Goal: Task Accomplishment & Management: Complete application form

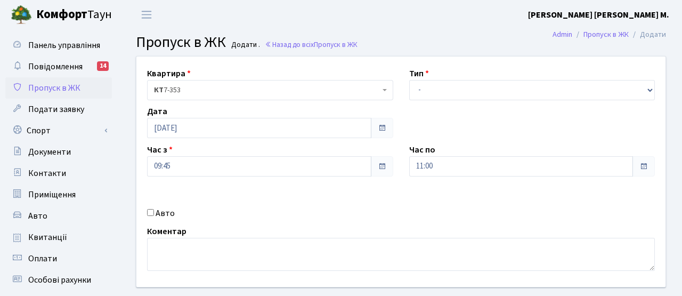
click at [96, 15] on span "Комфорт Таун" at bounding box center [74, 15] width 76 height 18
click at [82, 87] on link "Пропуск в ЖК" at bounding box center [58, 87] width 107 height 21
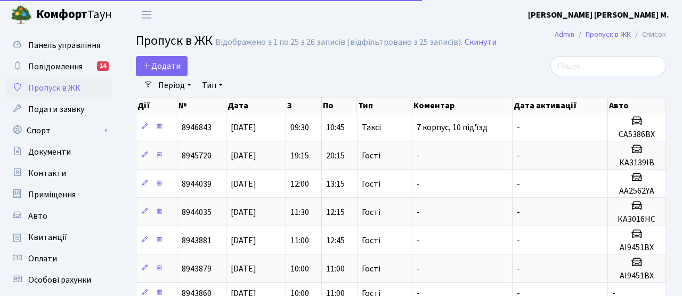
select select "25"
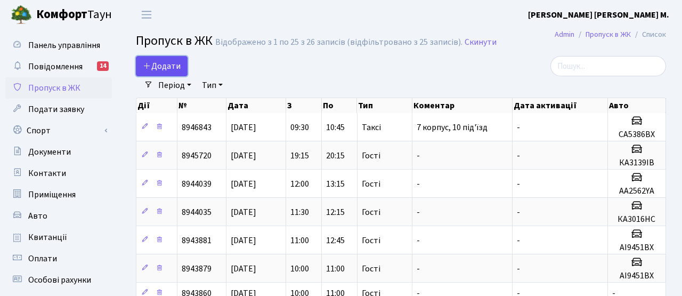
click at [170, 60] on span "Додати" at bounding box center [162, 66] width 38 height 12
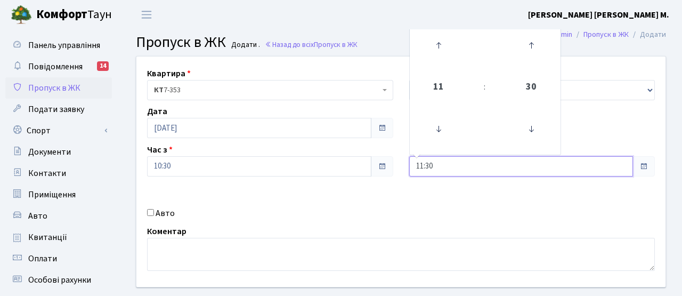
drag, startPoint x: 459, startPoint y: 165, endPoint x: 388, endPoint y: 159, distance: 70.6
click at [388, 159] on div "Квартира <b>КТ</b>&nbsp;&nbsp;&nbsp;&nbsp;7-353 <b>КТ</b>&nbsp;&nbsp;&nbsp;&nbs…" at bounding box center [400, 171] width 545 height 230
type input "12:00"
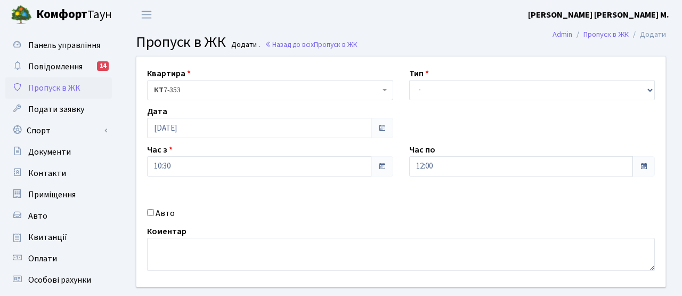
click at [421, 207] on div "Квартира <b>КТ</b>&nbsp;&nbsp;&nbsp;&nbsp;7-353 <b>КТ</b>&nbsp;&nbsp;&nbsp;&nbs…" at bounding box center [400, 171] width 545 height 230
click at [431, 101] on div "Квартира <b>КТ</b>&nbsp;&nbsp;&nbsp;&nbsp;7-353 <b>КТ</b>&nbsp;&nbsp;&nbsp;&nbs…" at bounding box center [400, 171] width 545 height 230
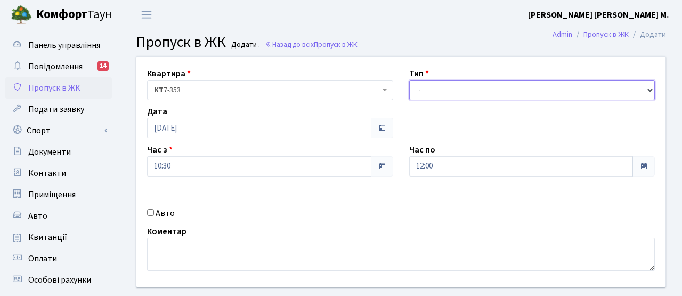
click at [431, 91] on select "- Доставка Таксі Гості Сервіс" at bounding box center [532, 90] width 246 height 20
select select "3"
click at [409, 80] on select "- Доставка Таксі Гості Сервіс" at bounding box center [532, 90] width 246 height 20
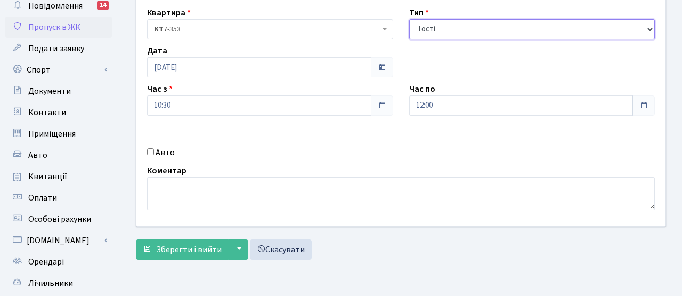
scroll to position [140, 0]
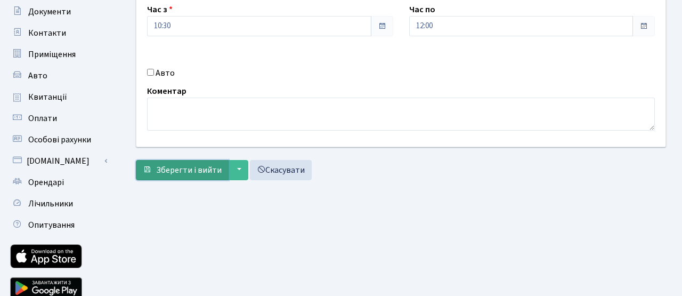
click at [176, 169] on span "Зберегти і вийти" at bounding box center [189, 170] width 66 height 12
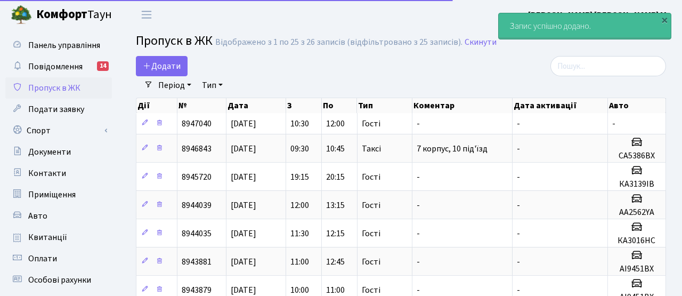
select select "25"
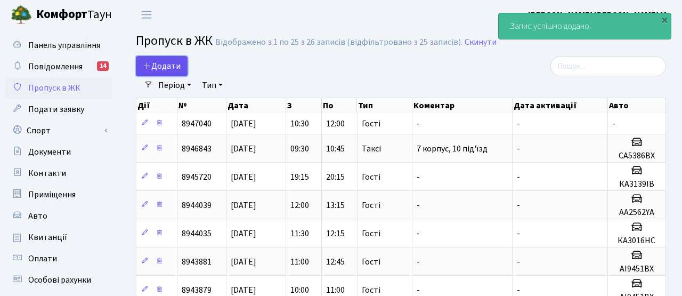
click at [175, 64] on span "Додати" at bounding box center [162, 66] width 38 height 12
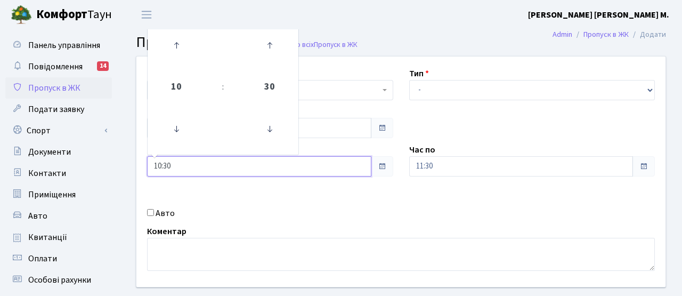
drag, startPoint x: 186, startPoint y: 170, endPoint x: 134, endPoint y: 154, distance: 54.1
click at [134, 154] on div "Квартира <b>КТ</b>&nbsp;&nbsp;&nbsp;&nbsp;7-353 <b>КТ</b>&nbsp;&nbsp;&nbsp;&nbs…" at bounding box center [400, 171] width 545 height 230
type input "12:00"
click at [249, 193] on div "Квартира <b>КТ</b>&nbsp;&nbsp;&nbsp;&nbsp;7-353 <b>КТ</b>&nbsp;&nbsp;&nbsp;&nbs…" at bounding box center [400, 171] width 545 height 230
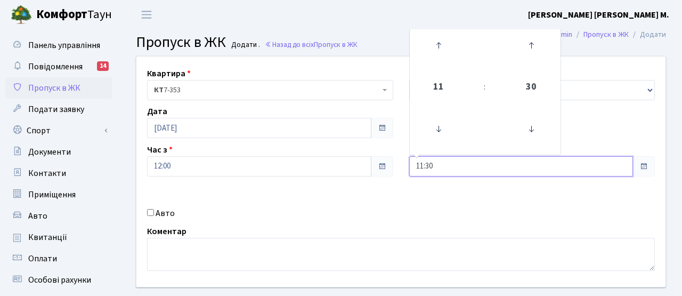
drag, startPoint x: 436, startPoint y: 172, endPoint x: 395, endPoint y: 164, distance: 41.9
click at [395, 164] on div "Квартира <b>КТ</b>&nbsp;&nbsp;&nbsp;&nbsp;7-353 <b>КТ</b>&nbsp;&nbsp;&nbsp;&nbs…" at bounding box center [400, 171] width 545 height 230
type input "14:00"
click at [410, 203] on div "Квартира <b>КТ</b>&nbsp;&nbsp;&nbsp;&nbsp;7-353 <b>КТ</b>&nbsp;&nbsp;&nbsp;&nbs…" at bounding box center [400, 171] width 545 height 230
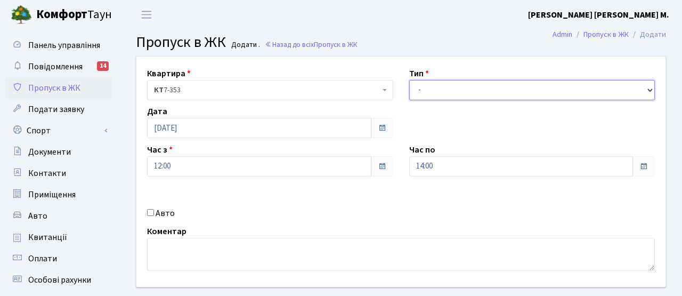
click at [440, 86] on select "- Доставка Таксі Гості Сервіс" at bounding box center [532, 90] width 246 height 20
select select "3"
click at [409, 80] on select "- Доставка Таксі Гості Сервіс" at bounding box center [532, 90] width 246 height 20
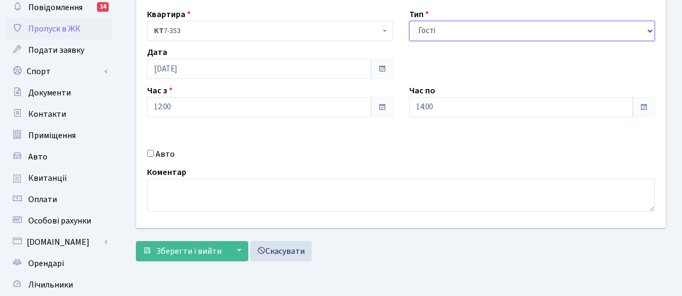
scroll to position [106, 0]
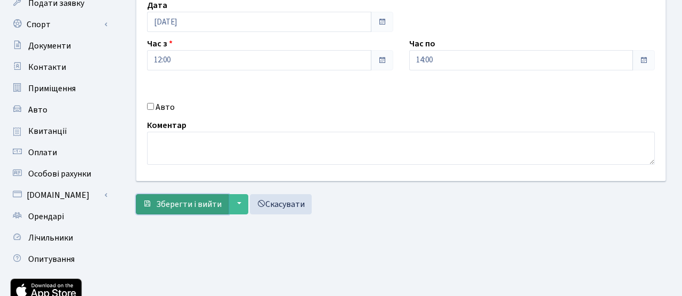
click at [189, 202] on span "Зберегти і вийти" at bounding box center [189, 204] width 66 height 12
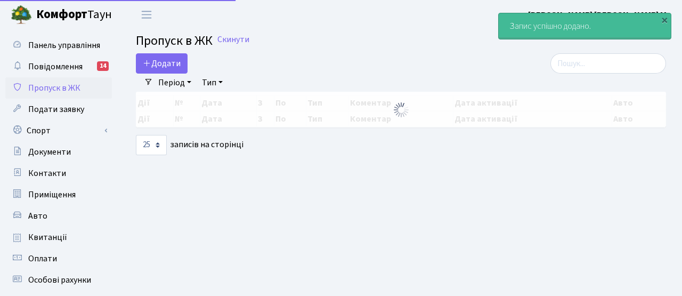
select select "25"
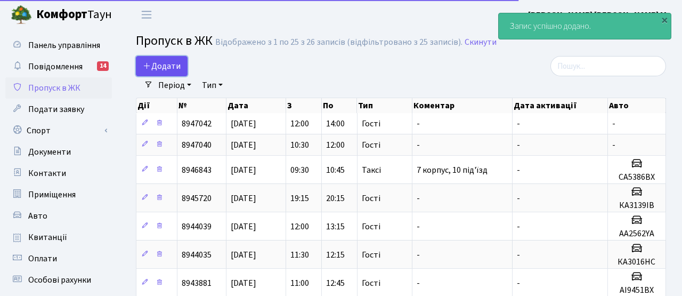
click at [170, 61] on span "Додати" at bounding box center [162, 66] width 38 height 12
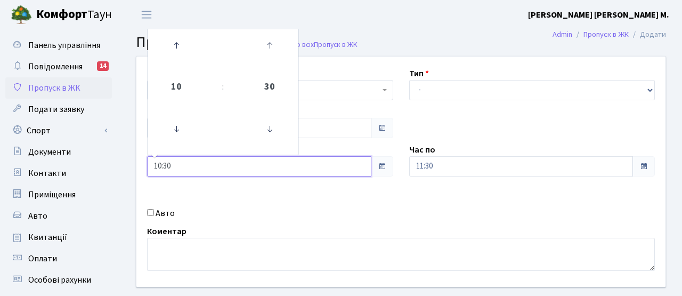
drag, startPoint x: 181, startPoint y: 160, endPoint x: 147, endPoint y: 154, distance: 34.1
click at [147, 154] on div "Час з 10:30 10 : 30 00 01 02 03 04 05 06 07 08 09 10 11 12 13 14 15 16 17 18 19…" at bounding box center [270, 159] width 262 height 33
drag, startPoint x: 181, startPoint y: 167, endPoint x: 140, endPoint y: 165, distance: 41.1
click at [140, 165] on div "Час з 10:30 10 : 30 00 01 02 03 04 05 06 07 08 09 10 11 12 13 14 15 16 17 18 19…" at bounding box center [270, 159] width 262 height 33
type input "14:00"
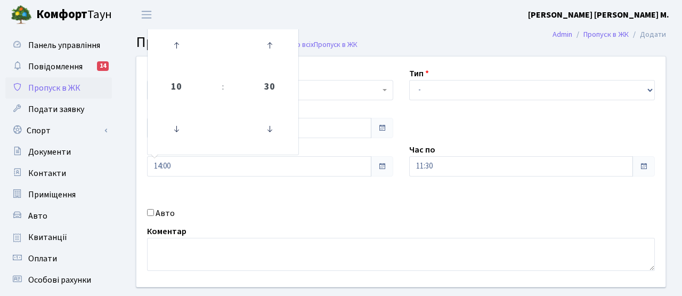
click at [273, 198] on div "Квартира <b>КТ</b>&nbsp;&nbsp;&nbsp;&nbsp;7-353 <b>КТ</b>&nbsp;&nbsp;&nbsp;&nbs…" at bounding box center [400, 171] width 545 height 230
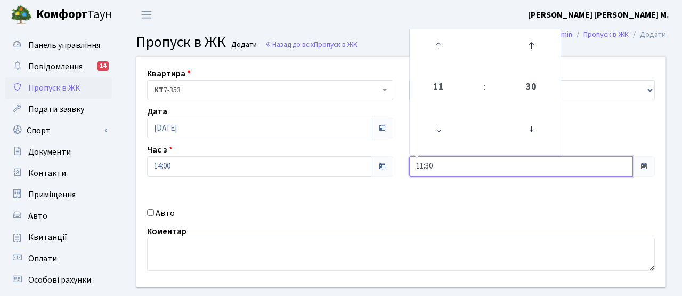
drag, startPoint x: 437, startPoint y: 169, endPoint x: 375, endPoint y: 158, distance: 63.2
click at [375, 158] on div "Квартира <b>КТ</b>&nbsp;&nbsp;&nbsp;&nbsp;7-353 <b>КТ</b>&nbsp;&nbsp;&nbsp;&nbs…" at bounding box center [400, 171] width 545 height 230
type input "16:00"
click at [442, 205] on div "Квартира <b>КТ</b>&nbsp;&nbsp;&nbsp;&nbsp;7-353 <b>КТ</b>&nbsp;&nbsp;&nbsp;&nbs…" at bounding box center [400, 171] width 545 height 230
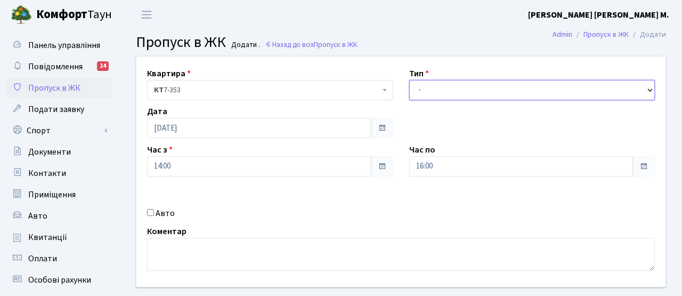
click at [455, 93] on select "- Доставка Таксі Гості Сервіс" at bounding box center [532, 90] width 246 height 20
select select "3"
click at [409, 80] on select "- Доставка Таксі Гості Сервіс" at bounding box center [532, 90] width 246 height 20
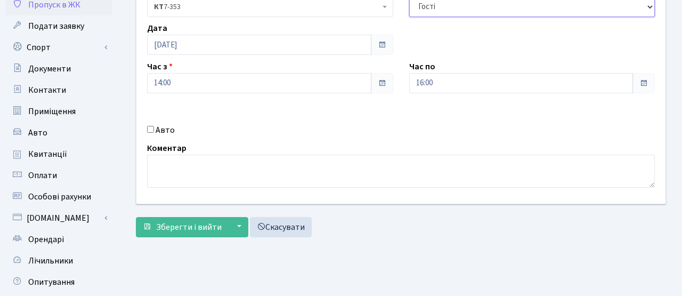
scroll to position [184, 0]
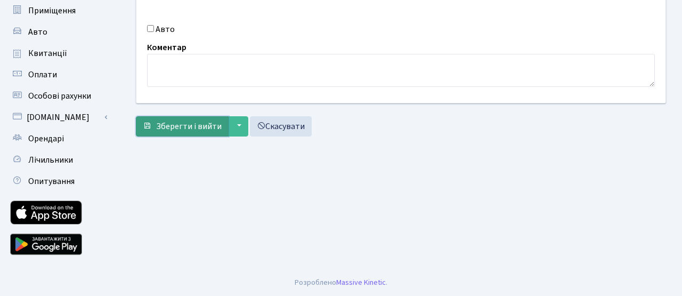
click at [212, 125] on span "Зберегти і вийти" at bounding box center [189, 126] width 66 height 12
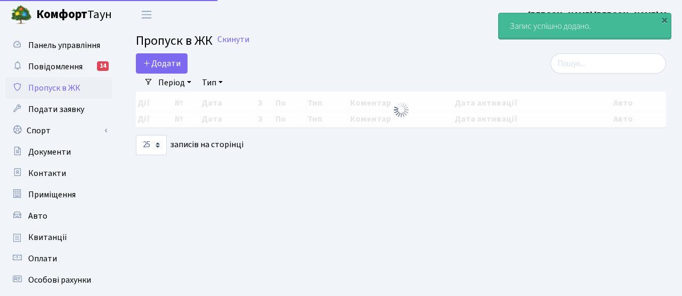
select select "25"
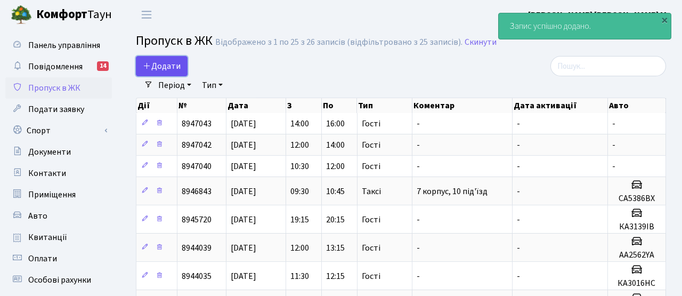
click at [175, 70] on span "Додати" at bounding box center [162, 66] width 38 height 12
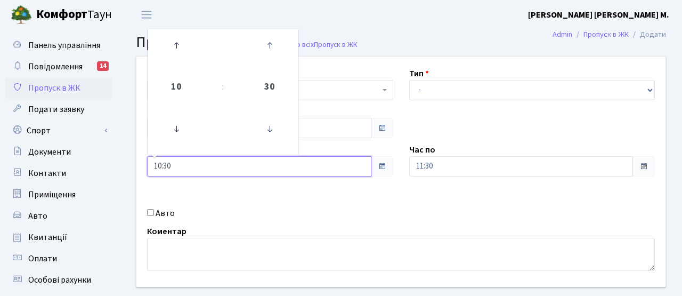
drag, startPoint x: 176, startPoint y: 167, endPoint x: 130, endPoint y: 165, distance: 45.4
click at [130, 165] on div "Квартира <b>КТ</b>&nbsp;&nbsp;&nbsp;&nbsp;7-353 <b>КТ</b>&nbsp;&nbsp;&nbsp;&nbs…" at bounding box center [400, 171] width 545 height 230
type input "16:00"
click at [317, 201] on div "Квартира <b>КТ</b>&nbsp;&nbsp;&nbsp;&nbsp;7-353 <b>КТ</b>&nbsp;&nbsp;&nbsp;&nbs…" at bounding box center [400, 171] width 545 height 230
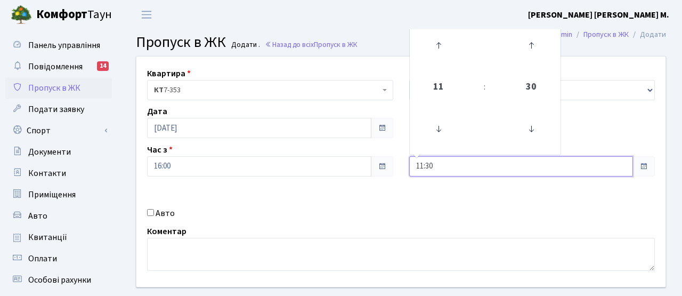
drag, startPoint x: 442, startPoint y: 167, endPoint x: 402, endPoint y: 166, distance: 40.0
click at [404, 167] on div "Час по 11:30 11 : 30 00 01 02 03 04 05 06 07 08 09 10 11 12 13 14 15 16 17 18 1…" at bounding box center [532, 159] width 262 height 33
type input "18:00"
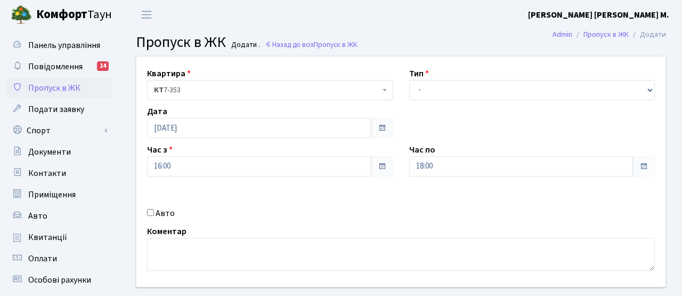
click at [427, 233] on div "Коментар" at bounding box center [401, 248] width 524 height 46
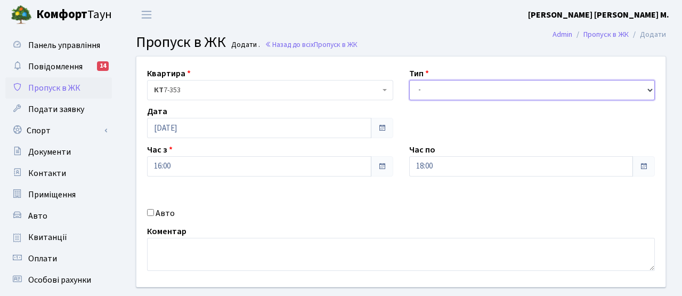
click at [430, 87] on select "- Доставка Таксі Гості Сервіс" at bounding box center [532, 90] width 246 height 20
select select "3"
click at [409, 80] on select "- Доставка Таксі Гості Сервіс" at bounding box center [532, 90] width 246 height 20
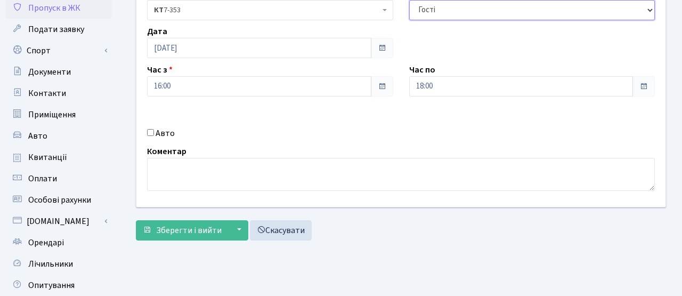
scroll to position [184, 0]
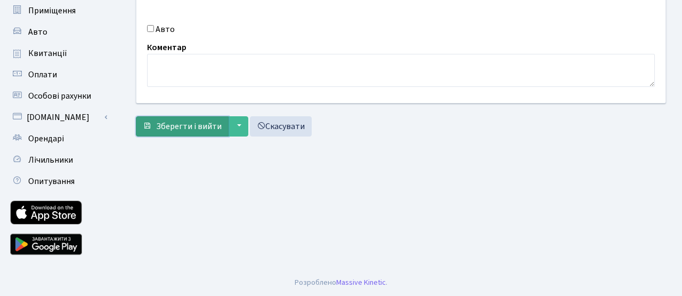
click at [214, 127] on span "Зберегти і вийти" at bounding box center [189, 126] width 66 height 12
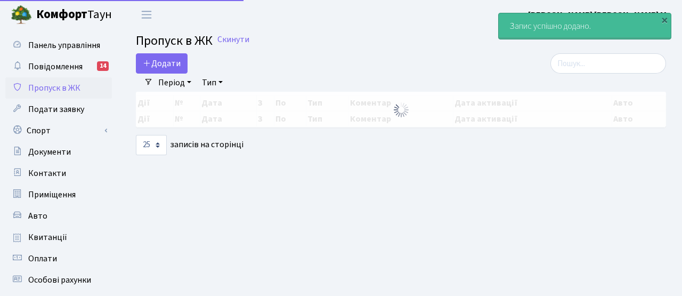
select select "25"
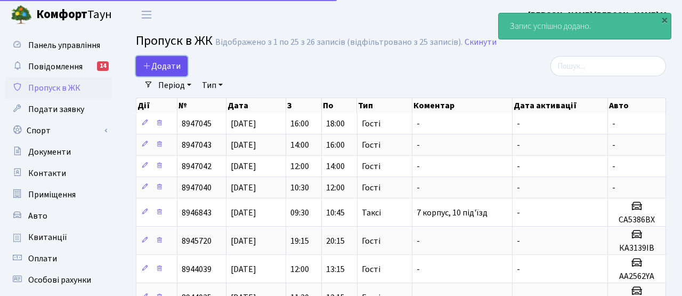
click at [169, 68] on span "Додати" at bounding box center [162, 66] width 38 height 12
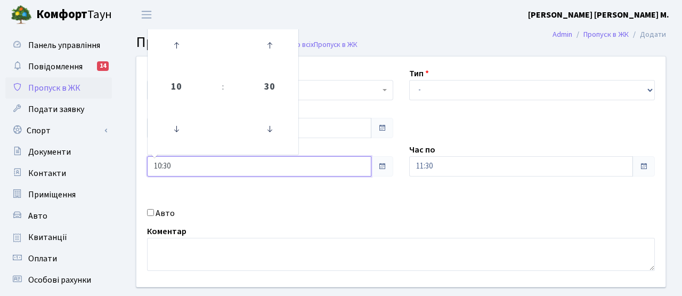
drag, startPoint x: 179, startPoint y: 171, endPoint x: 132, endPoint y: 162, distance: 48.2
click at [132, 162] on div "Квартира <b>КТ</b>&nbsp;&nbsp;&nbsp;&nbsp;7-353 <b>КТ</b>&nbsp;&nbsp;&nbsp;&nbs…" at bounding box center [400, 171] width 545 height 230
type input "18:00"
click at [305, 225] on div "Коментар" at bounding box center [401, 248] width 524 height 46
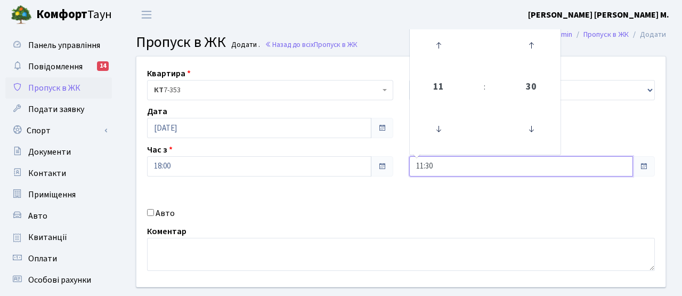
drag, startPoint x: 448, startPoint y: 166, endPoint x: 401, endPoint y: 161, distance: 47.1
click at [402, 162] on div "Час по 11:30 11 : 30 00 01 02 03 04 05 06 07 08 09 10 11 12 13 14 15 16 17 18 1…" at bounding box center [532, 159] width 262 height 33
type input "20:00"
click at [406, 203] on div "Квартира <b>КТ</b>&nbsp;&nbsp;&nbsp;&nbsp;7-353 <b>КТ</b>&nbsp;&nbsp;&nbsp;&nbs…" at bounding box center [400, 171] width 545 height 230
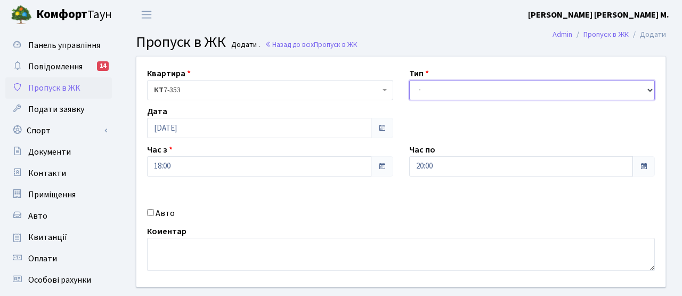
click at [429, 86] on select "- Доставка Таксі Гості Сервіс" at bounding box center [532, 90] width 246 height 20
select select "3"
click at [409, 80] on select "- Доставка Таксі Гості Сервіс" at bounding box center [532, 90] width 246 height 20
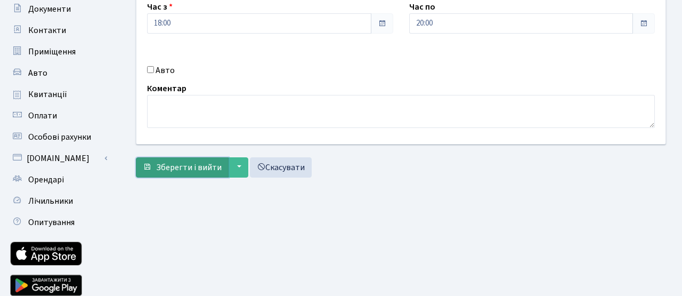
click at [210, 163] on span "Зберегти і вийти" at bounding box center [189, 167] width 66 height 12
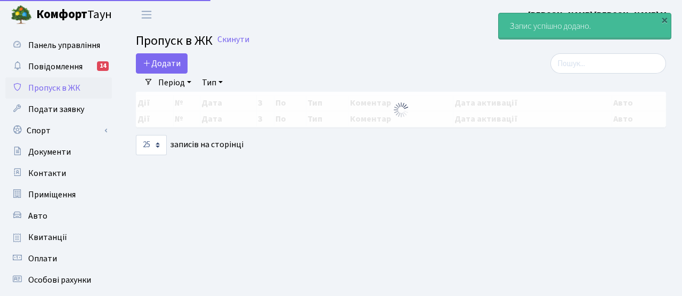
select select "25"
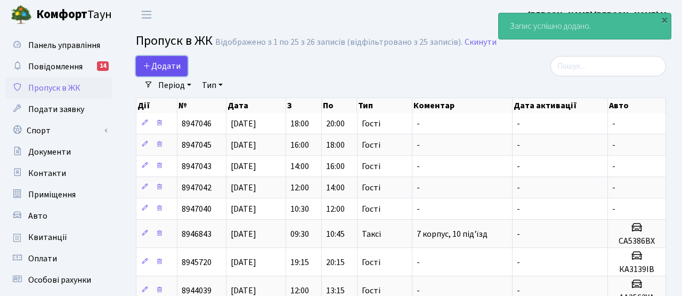
click at [171, 70] on span "Додати" at bounding box center [162, 66] width 38 height 12
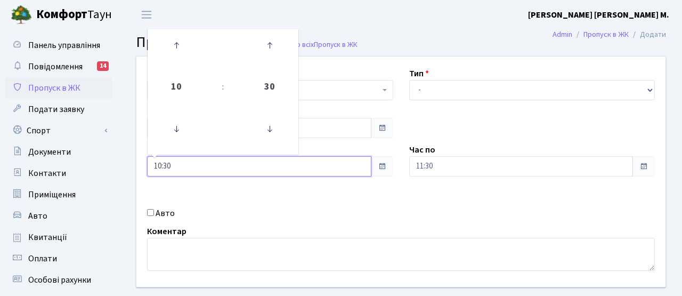
drag, startPoint x: 182, startPoint y: 164, endPoint x: 138, endPoint y: 161, distance: 43.8
click at [139, 161] on div "Час з 10:30 10 : 30 00 01 02 03 04 05 06 07 08 09 10 11 12 13 14 15 16 17 18 19…" at bounding box center [270, 159] width 262 height 33
type input "20:00"
click at [298, 202] on div "Квартира <b>КТ</b>&nbsp;&nbsp;&nbsp;&nbsp;7-353 <b>КТ</b>&nbsp;&nbsp;&nbsp;&nbs…" at bounding box center [400, 171] width 545 height 230
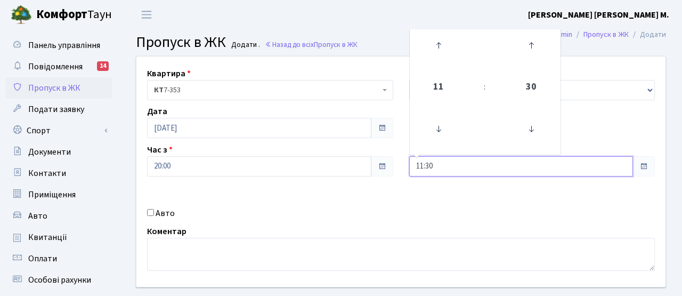
drag, startPoint x: 433, startPoint y: 160, endPoint x: 398, endPoint y: 154, distance: 35.1
click at [405, 160] on div "Час по 11:30 11 : 30 00 01 02 03 04 05 06 07 08 09 10 11 12 13 14 15 16 17 18 1…" at bounding box center [532, 159] width 262 height 33
drag, startPoint x: 441, startPoint y: 166, endPoint x: 406, endPoint y: 164, distance: 34.7
click at [409, 165] on input "11:30" at bounding box center [521, 166] width 224 height 20
type input "22:00"
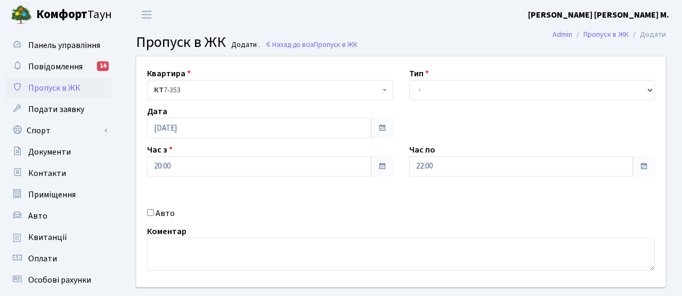
click at [398, 216] on div "Авто" at bounding box center [270, 213] width 262 height 13
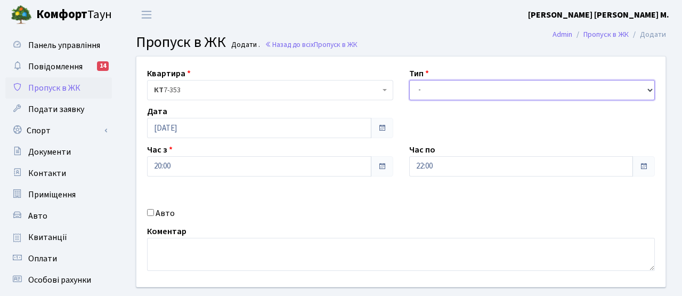
click at [423, 93] on select "- Доставка Таксі Гості Сервіс" at bounding box center [532, 90] width 246 height 20
select select "3"
click at [409, 80] on select "- Доставка Таксі Гості Сервіс" at bounding box center [532, 90] width 246 height 20
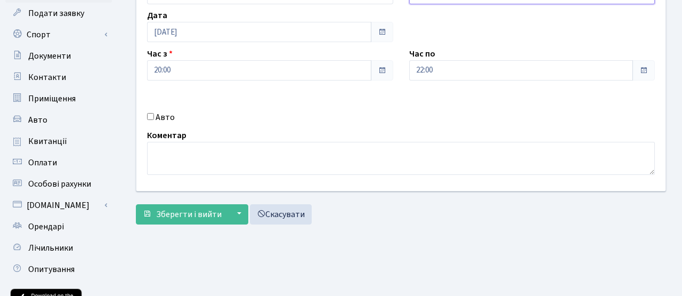
scroll to position [127, 0]
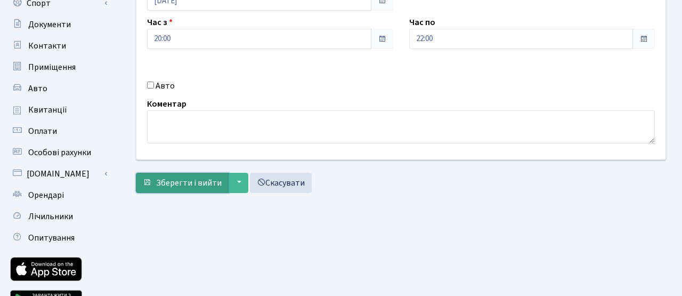
click at [189, 190] on button "Зберегти і вийти" at bounding box center [182, 183] width 93 height 20
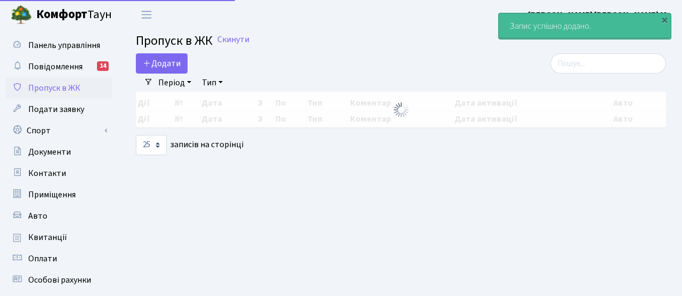
select select "25"
